Goal: Check status: Check status

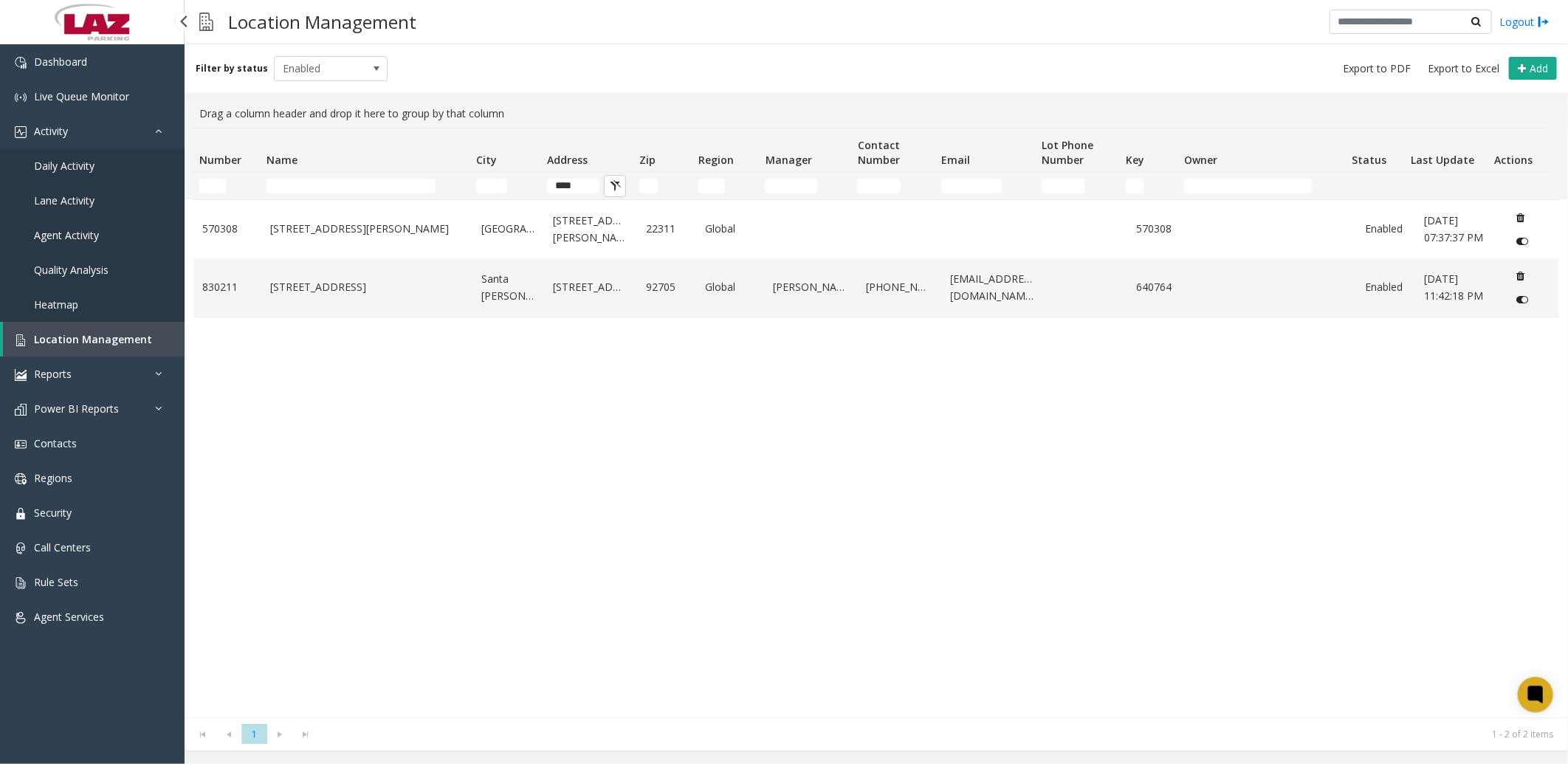
click at [102, 164] on link "Daily Activity" at bounding box center [92, 165] width 185 height 34
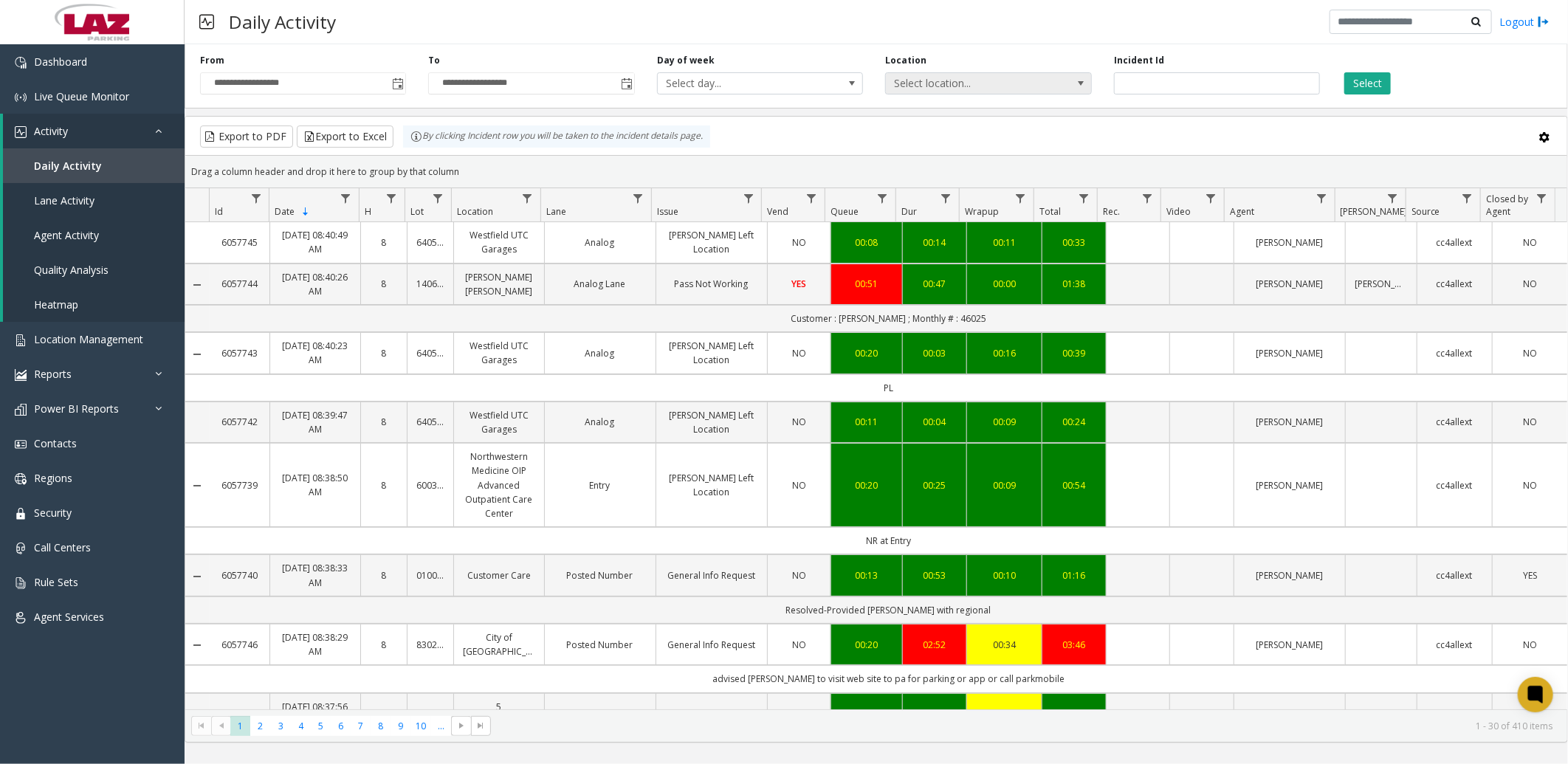
click at [867, 84] on span "Select location..." at bounding box center [968, 84] width 163 height 20
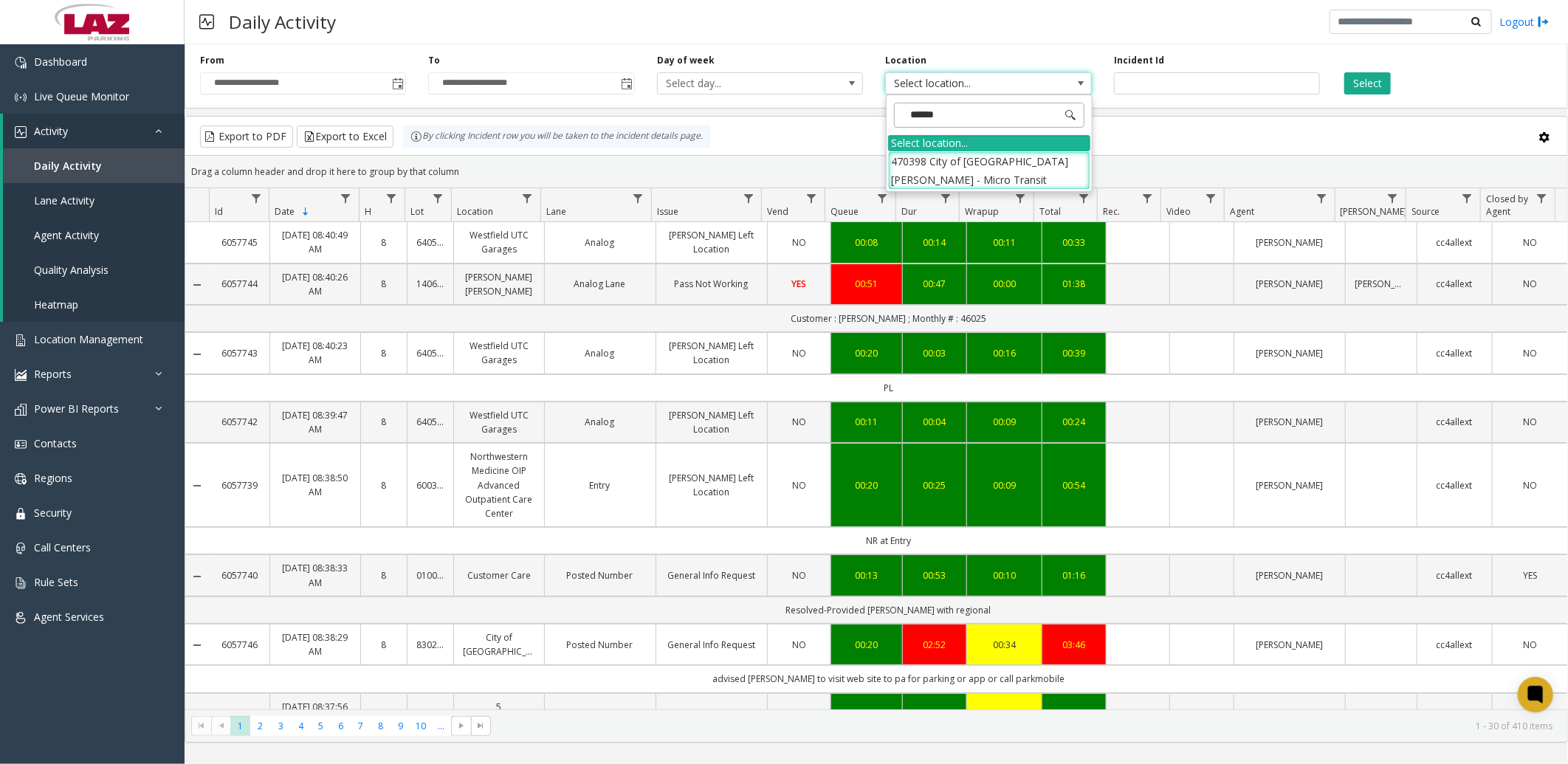
type input "*******"
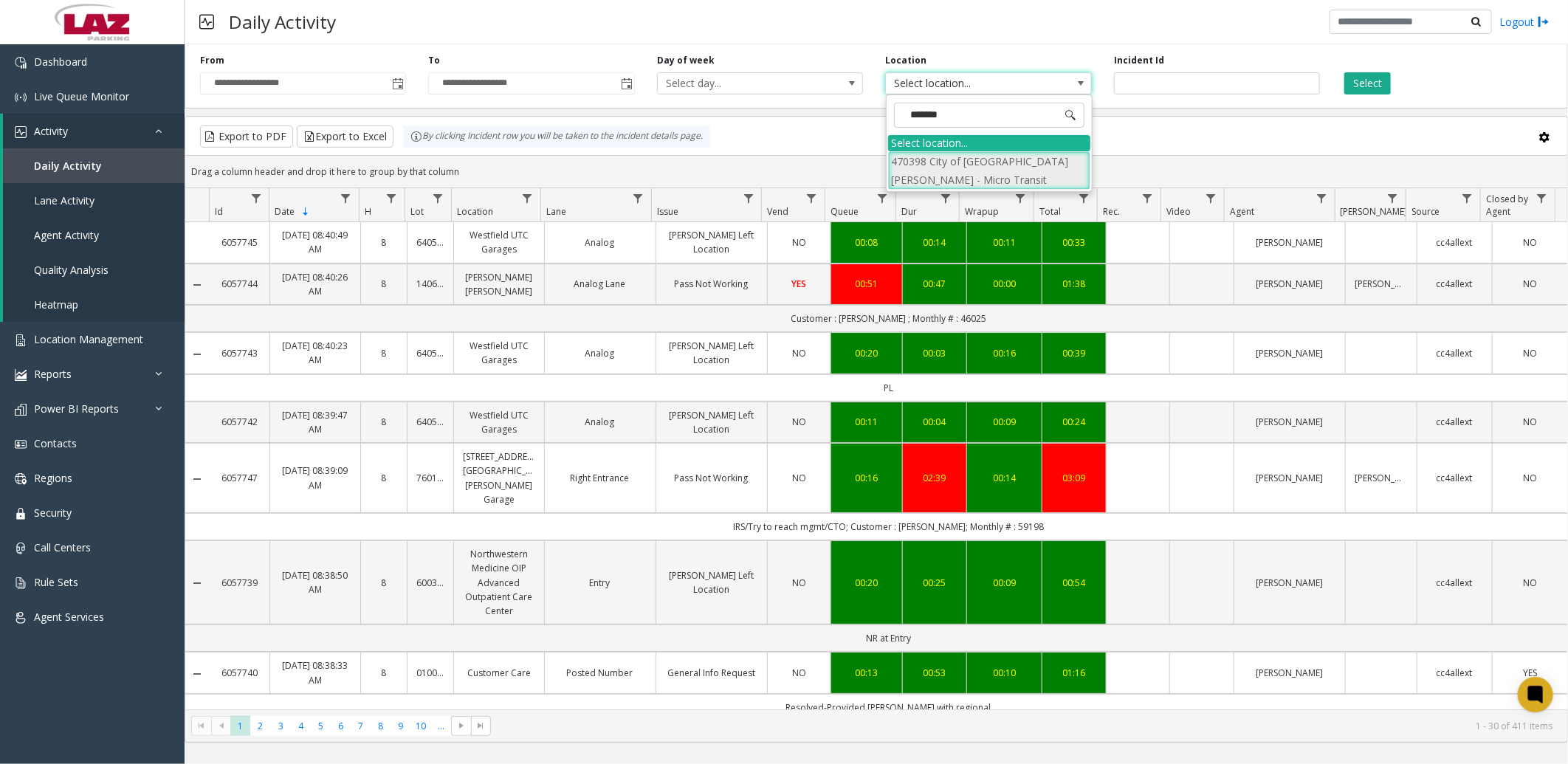
click at [867, 182] on li "470398 City of [GEOGRAPHIC_DATA][PERSON_NAME] - Micro Transit" at bounding box center [989, 170] width 203 height 38
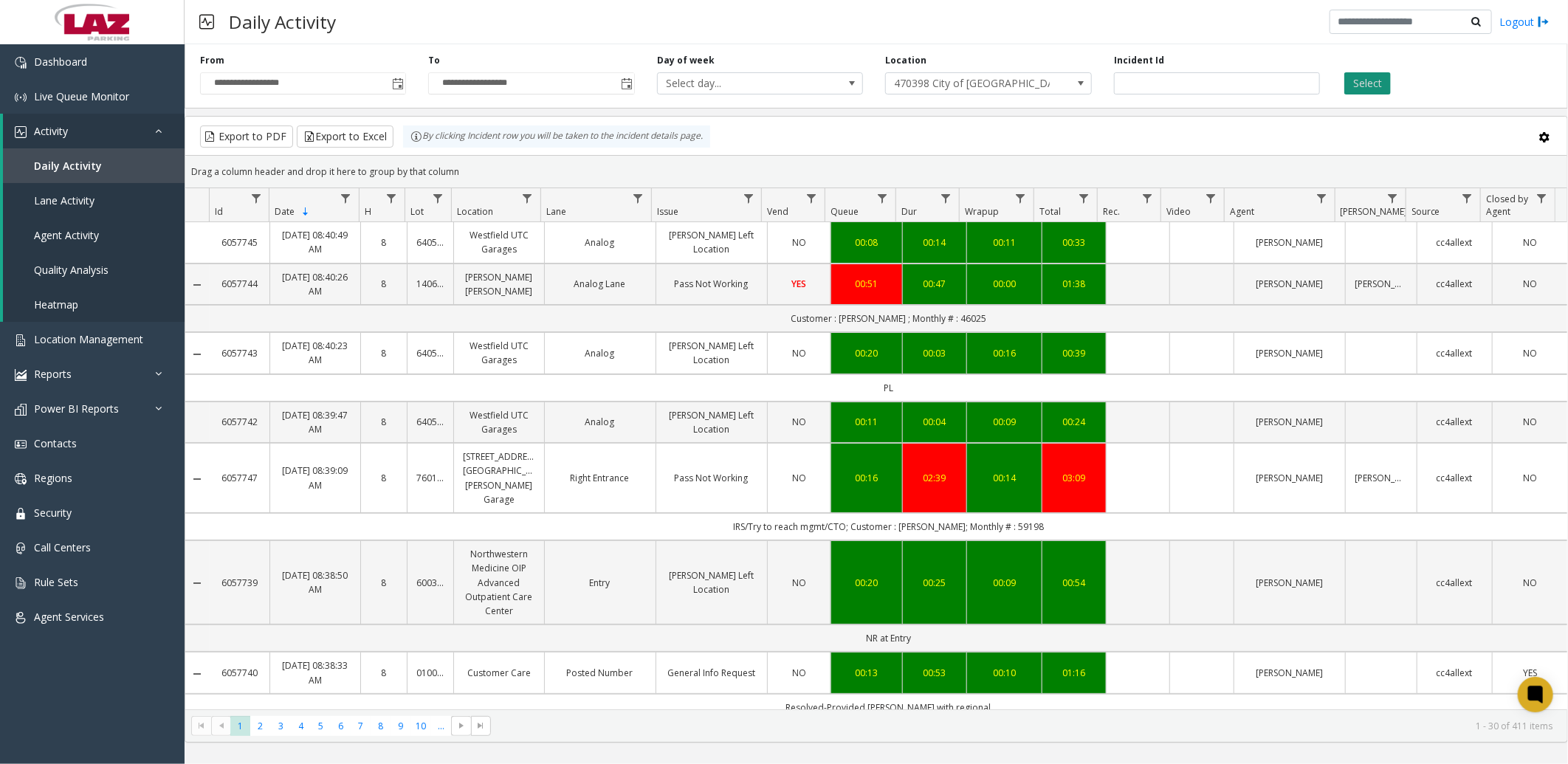
click at [867, 86] on button "Select" at bounding box center [1367, 84] width 46 height 22
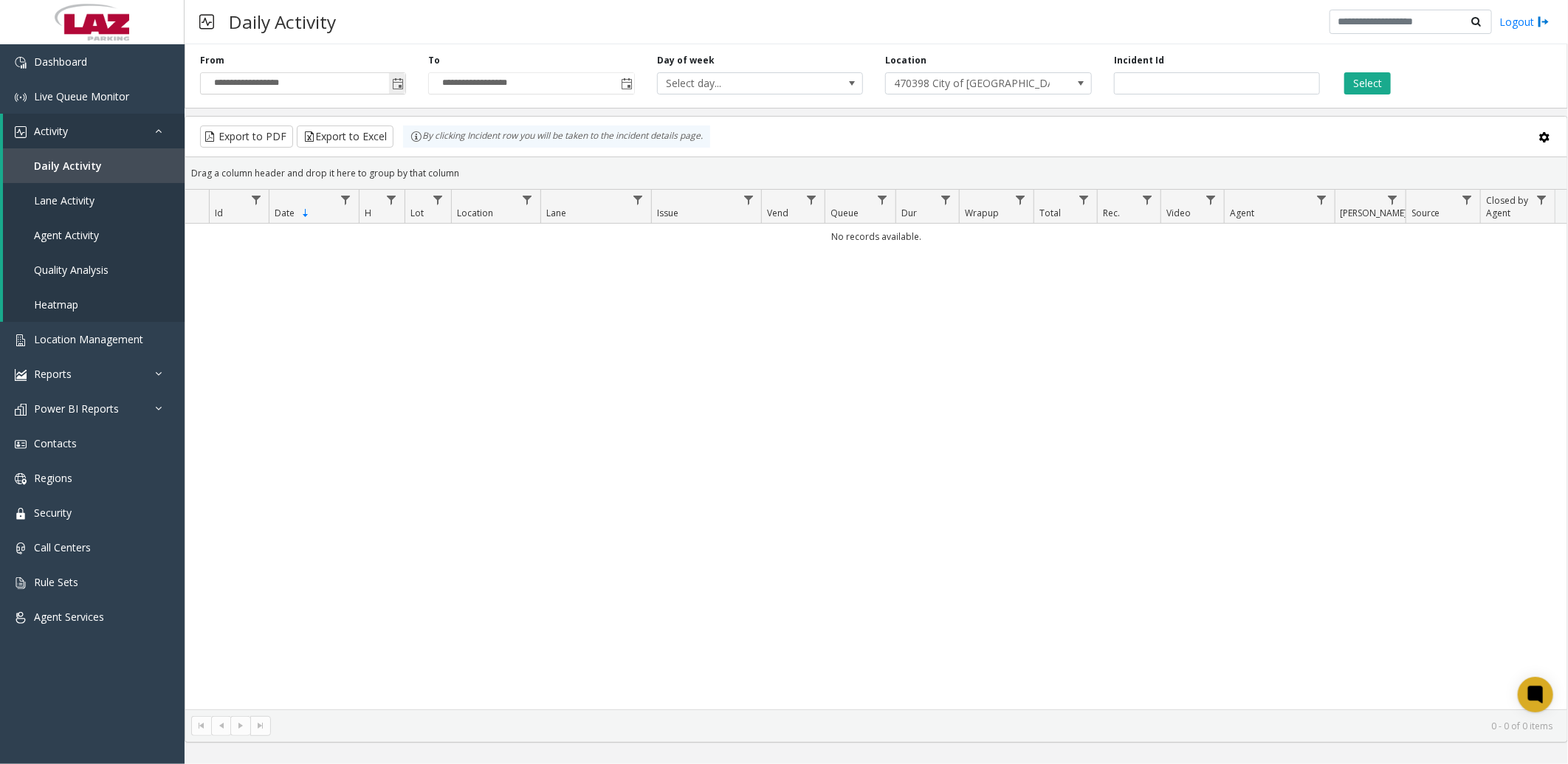
click at [394, 79] on span "Toggle popup" at bounding box center [398, 84] width 12 height 12
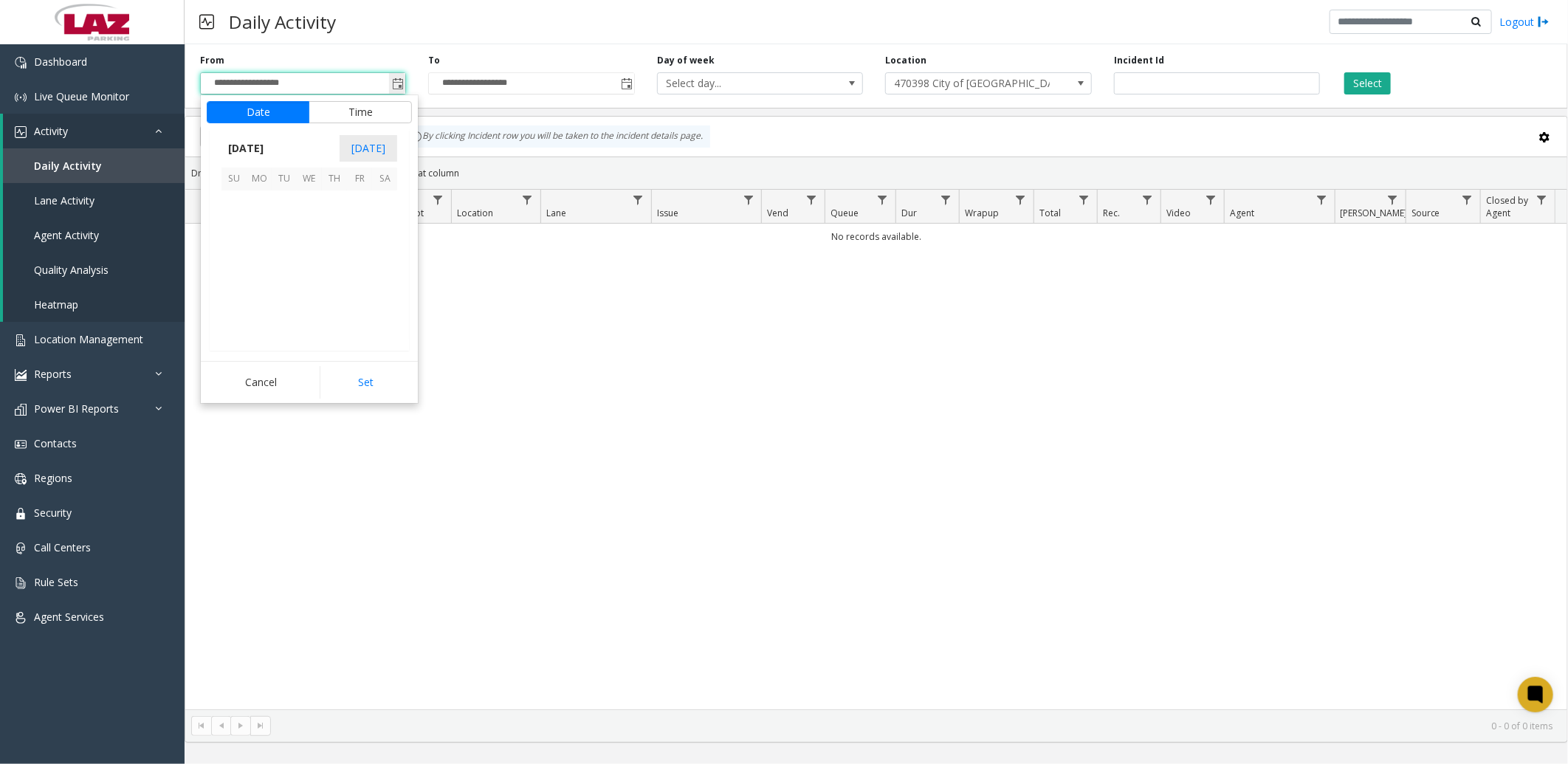
scroll to position [264558, 0]
click at [355, 203] on span "1" at bounding box center [359, 202] width 25 height 25
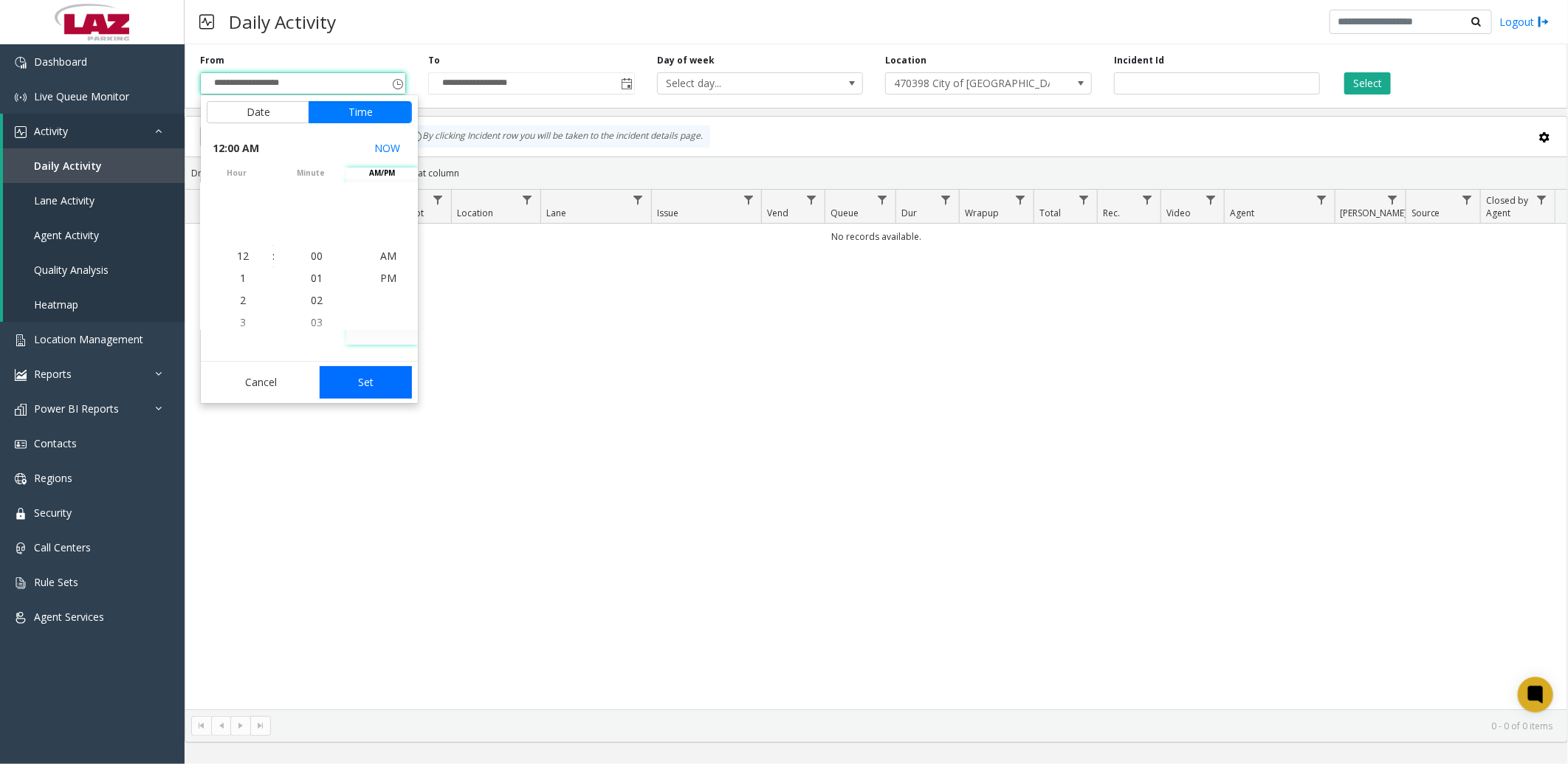
click at [354, 383] on button "Set" at bounding box center [366, 382] width 93 height 32
type input "**********"
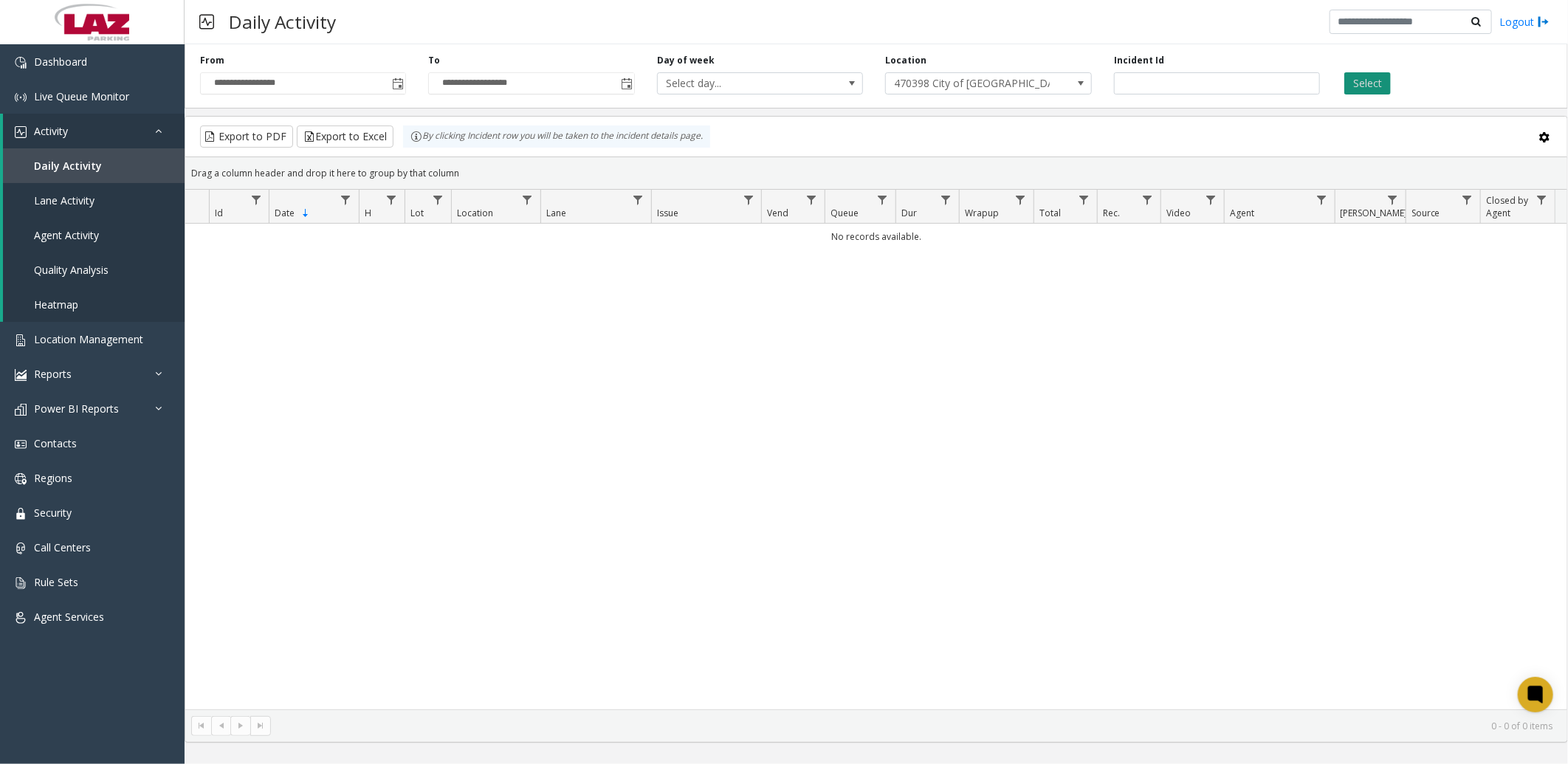
click at [867, 75] on button "Select" at bounding box center [1367, 84] width 46 height 22
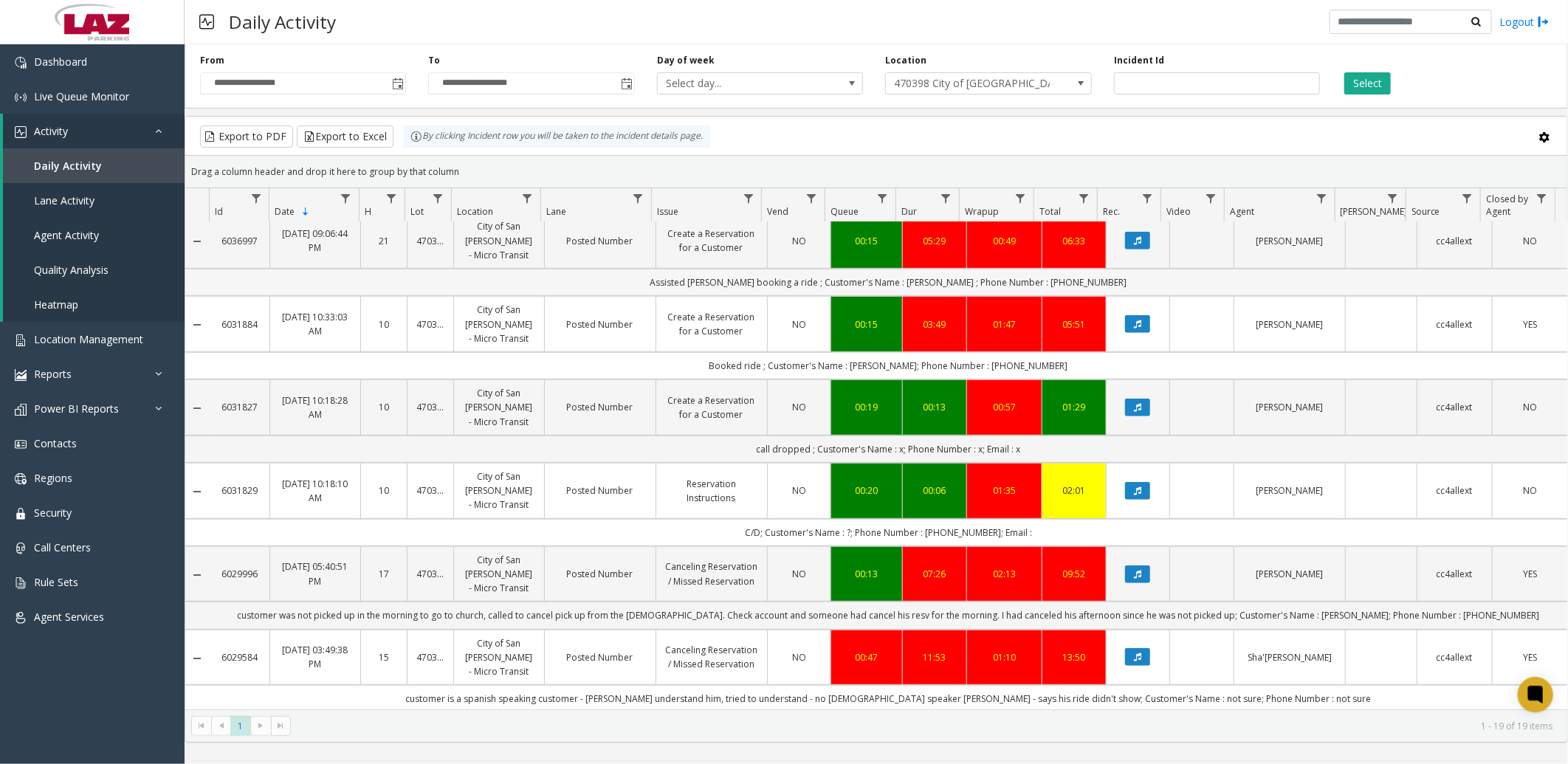
scroll to position [574, 0]
